Goal: Task Accomplishment & Management: Manage account settings

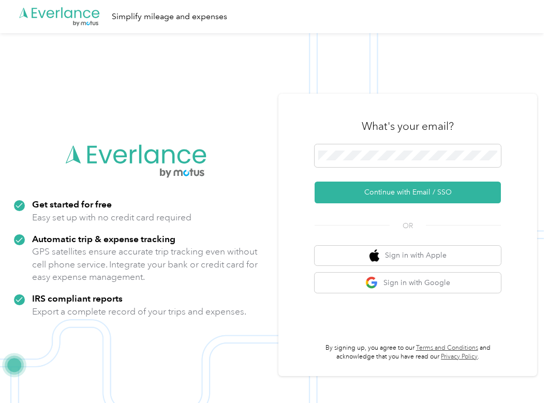
click at [381, 143] on div "What's your email?" at bounding box center [408, 126] width 186 height 36
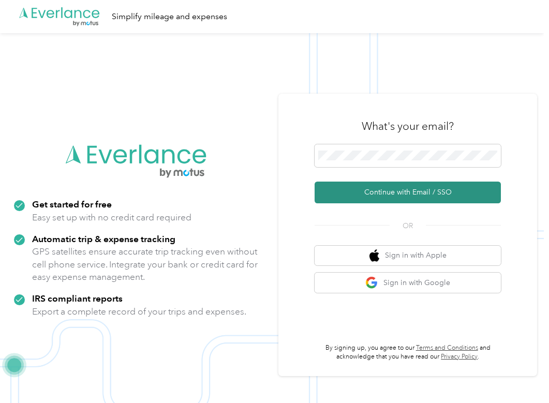
click at [367, 188] on button "Continue with Email / SSO" at bounding box center [408, 193] width 186 height 22
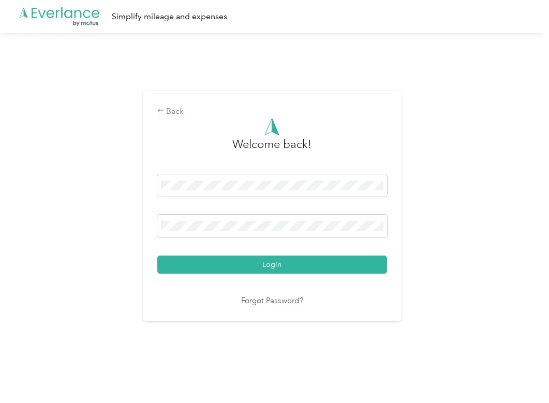
click at [274, 264] on button "Login" at bounding box center [272, 265] width 230 height 18
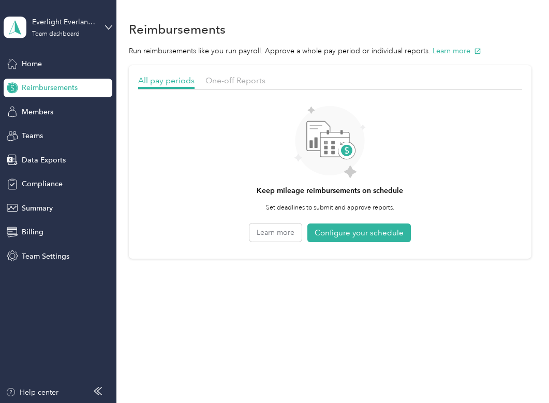
click at [229, 91] on div at bounding box center [330, 93] width 384 height 6
click at [229, 83] on span "One-off Reports" at bounding box center [235, 81] width 60 height 10
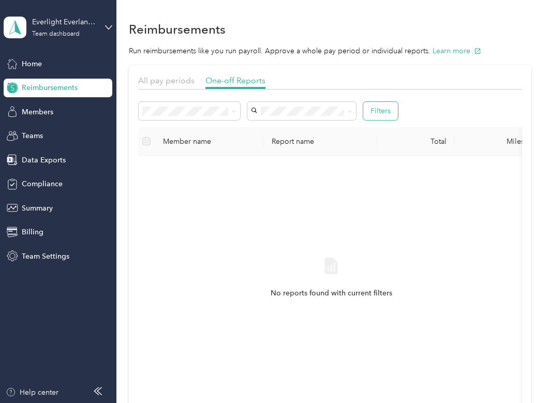
click at [387, 113] on button "Filters" at bounding box center [380, 111] width 35 height 18
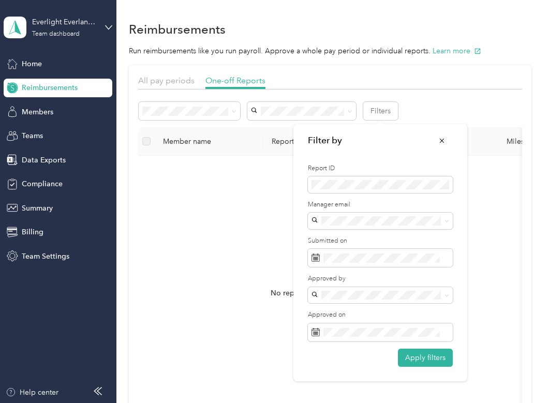
click at [431, 346] on div at bounding box center [380, 335] width 145 height 25
click at [422, 357] on button "Apply filters" at bounding box center [425, 358] width 55 height 18
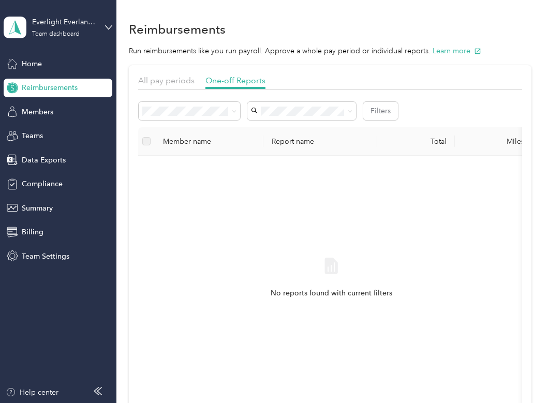
click at [61, 86] on span "Reimbursements" at bounding box center [50, 87] width 56 height 11
click at [184, 87] on div "All pay periods One-off Reports" at bounding box center [330, 82] width 384 height 15
click at [184, 82] on span "All pay periods" at bounding box center [166, 81] width 56 height 10
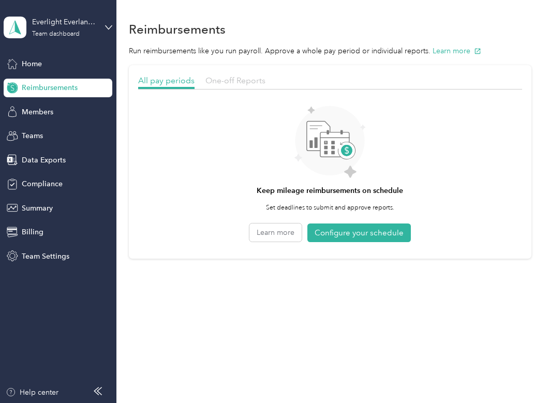
click at [225, 76] on span "One-off Reports" at bounding box center [235, 81] width 60 height 10
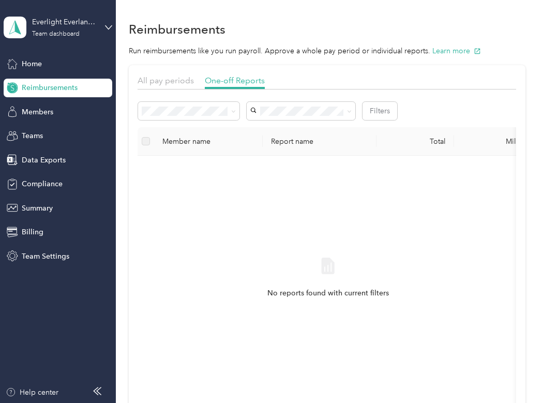
click at [117, 32] on div "Reimbursements Run reimbursements like you run payroll. Approve a whole pay per…" at bounding box center [327, 242] width 422 height 484
click at [101, 31] on div "Everlight Everlance Account Team dashboard" at bounding box center [58, 27] width 109 height 36
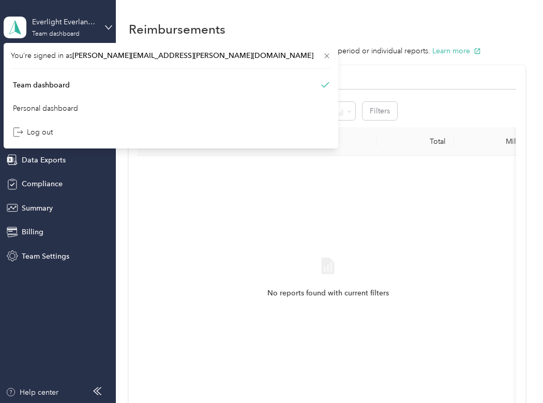
click at [101, 31] on div "Everlight Everlance Account Team dashboard" at bounding box center [58, 27] width 109 height 36
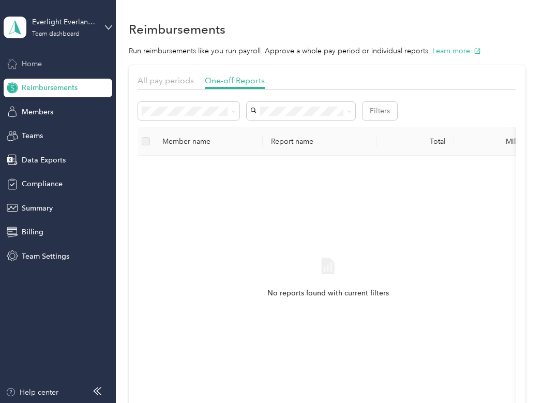
click at [52, 62] on div "Home" at bounding box center [58, 63] width 109 height 19
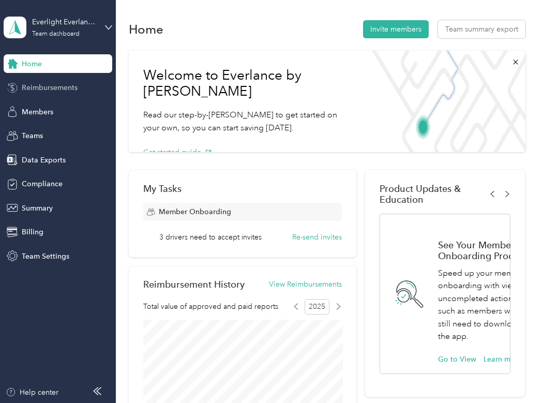
click at [66, 92] on span "Reimbursements" at bounding box center [50, 87] width 56 height 11
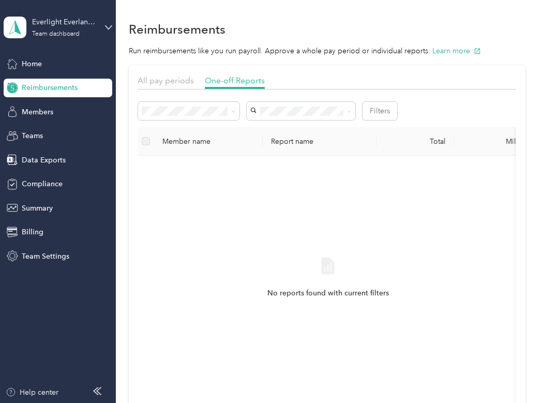
click at [157, 85] on div "All pay periods" at bounding box center [166, 81] width 56 height 13
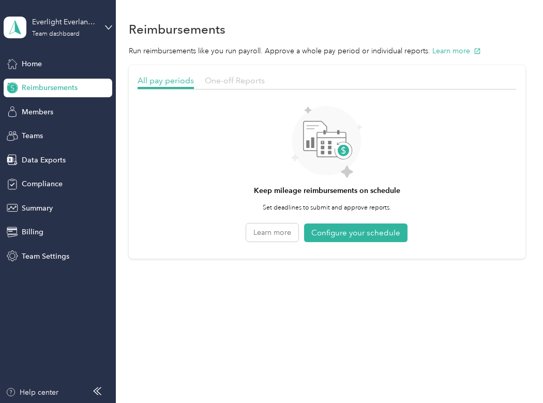
click at [224, 79] on span "One-off Reports" at bounding box center [235, 81] width 60 height 10
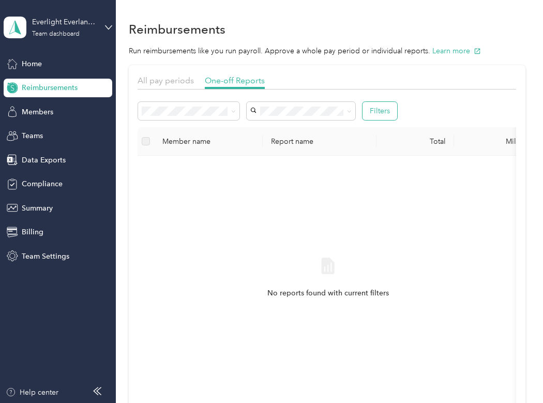
click at [364, 108] on button "Filters" at bounding box center [380, 111] width 35 height 18
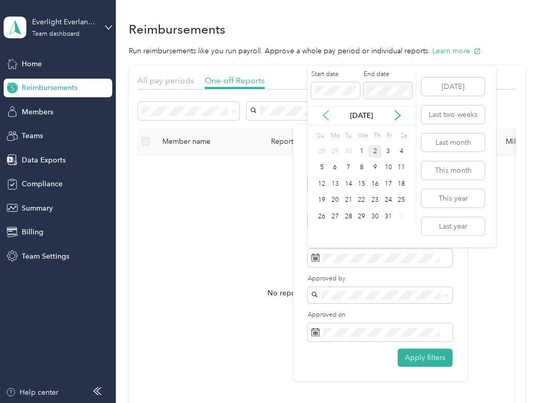
click at [330, 116] on icon at bounding box center [326, 115] width 10 height 10
click at [347, 183] on div "16" at bounding box center [348, 184] width 13 height 13
click at [373, 218] on div "2" at bounding box center [374, 216] width 13 height 13
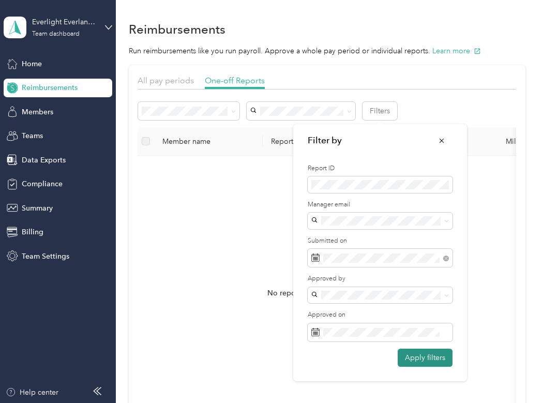
click at [411, 351] on button "Apply filters" at bounding box center [425, 358] width 55 height 18
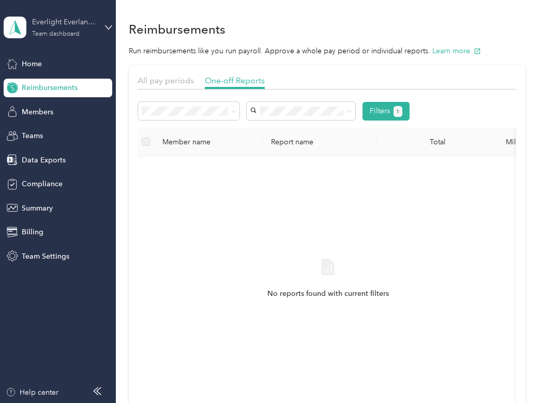
click at [93, 32] on div "Everlight Everlance Account Team dashboard" at bounding box center [64, 27] width 65 height 21
click at [46, 118] on div "Team dashboard Personal dashboard Log out" at bounding box center [171, 108] width 320 height 65
click at [62, 8] on div "Everlight Everlance Account Team dashboard Home Reimbursements Members Teams Da…" at bounding box center [58, 132] width 109 height 265
click at [62, 17] on div "Everlight Everlance Account" at bounding box center [64, 22] width 65 height 11
click at [62, 126] on div "Log out" at bounding box center [171, 132] width 320 height 18
